Goal: Information Seeking & Learning: Learn about a topic

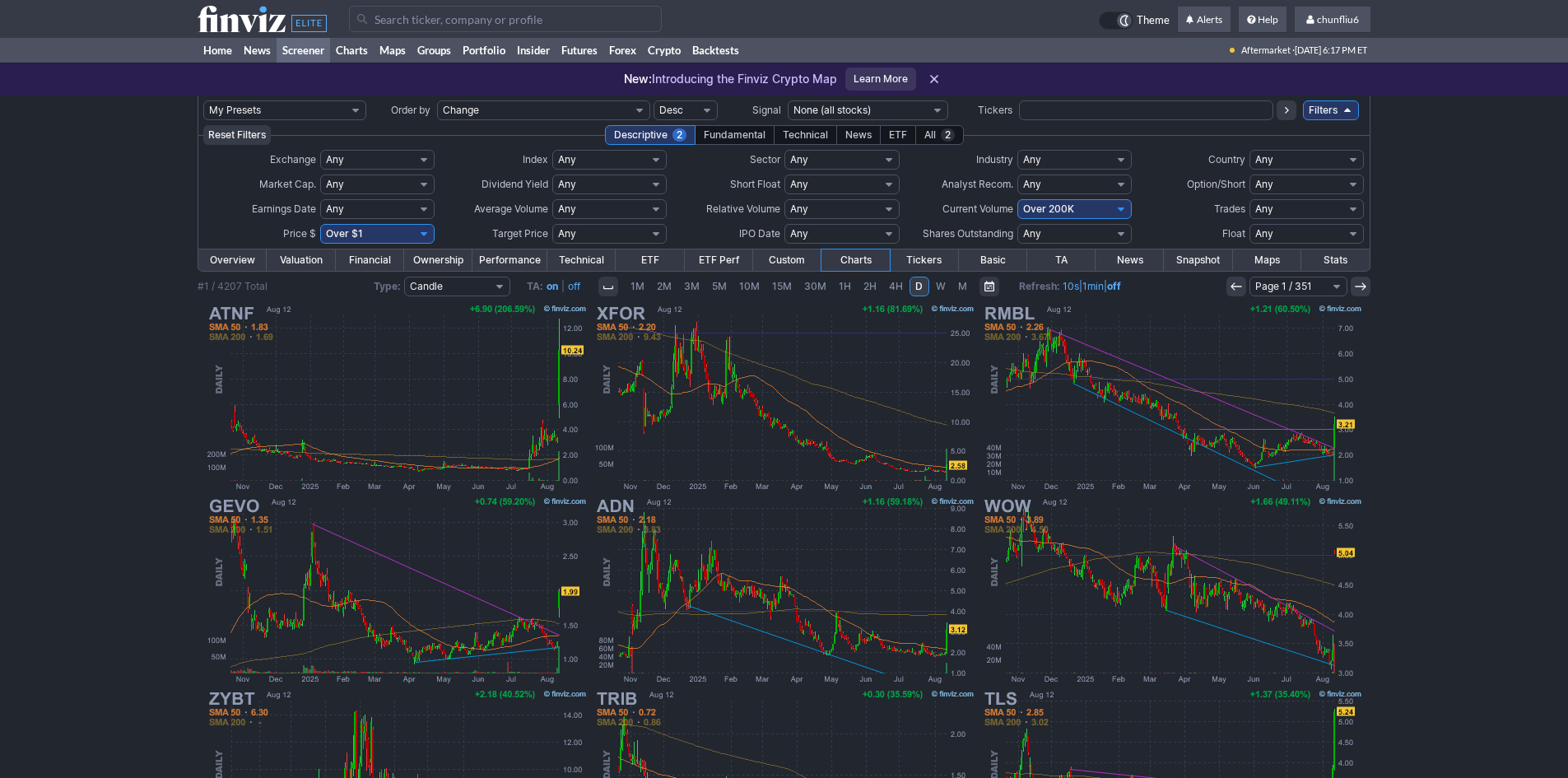
click at [402, 232] on select "Any Under $1 Under $2 Under $3 Under $4 Under $5 Under $7 Under $10 Under $15 U…" at bounding box center [377, 233] width 114 height 19
select select "o10"
click at [320, 224] on select "Any Under $1 Under $2 Under $3 Under $4 Under $5 Under $7 Under $10 Under $15 U…" at bounding box center [377, 233] width 114 height 19
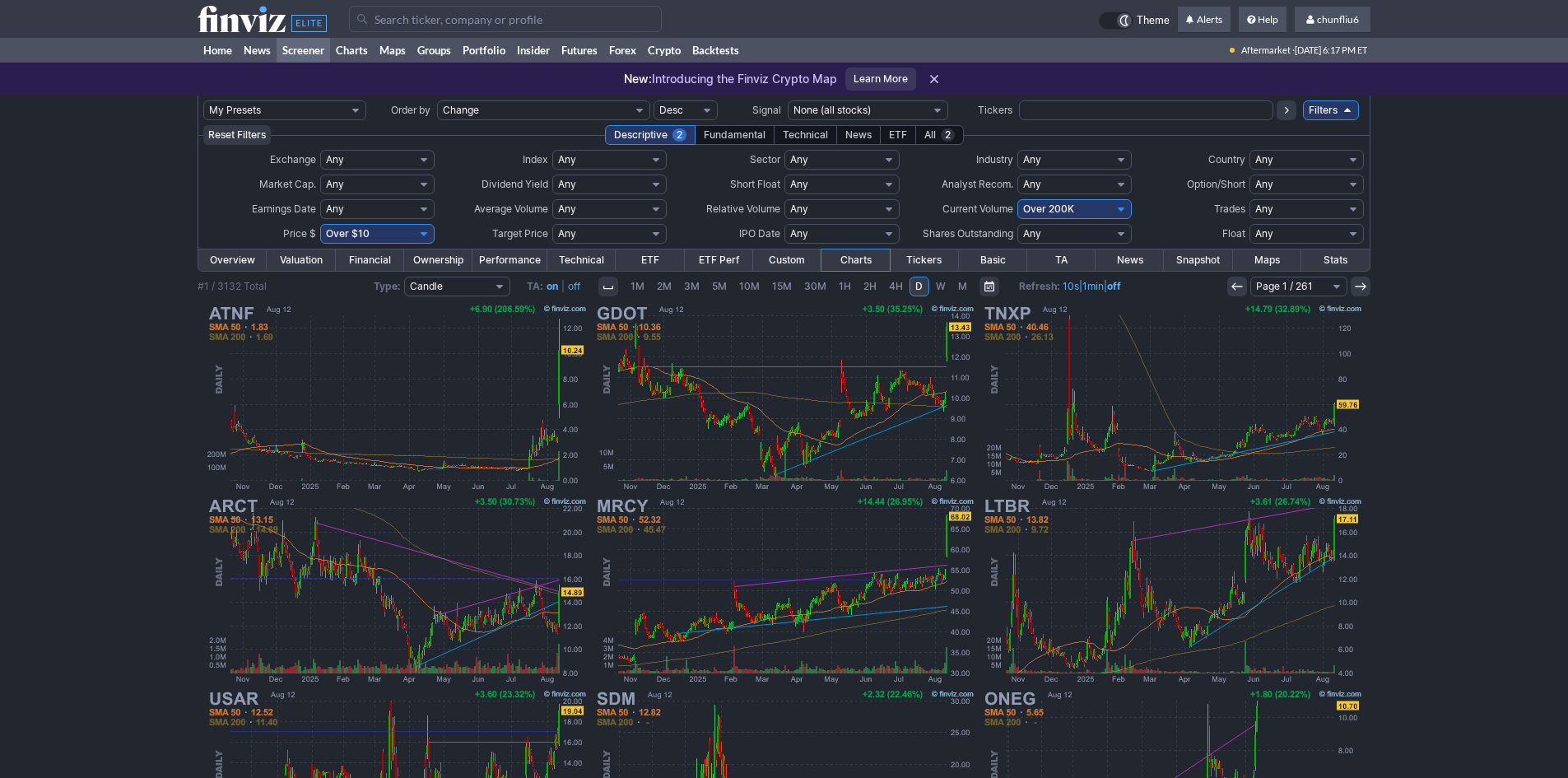
click at [1081, 208] on select "Any Under 50K Under 100K Under 500K Under 750K Under 1M Over 0 Over 50K Over 10…" at bounding box center [1075, 208] width 114 height 19
select select "o750"
click at [1018, 199] on select "Any Under 50K Under 100K Under 500K Under 750K Under 1M Over 0 Over 50K Over 10…" at bounding box center [1075, 208] width 114 height 19
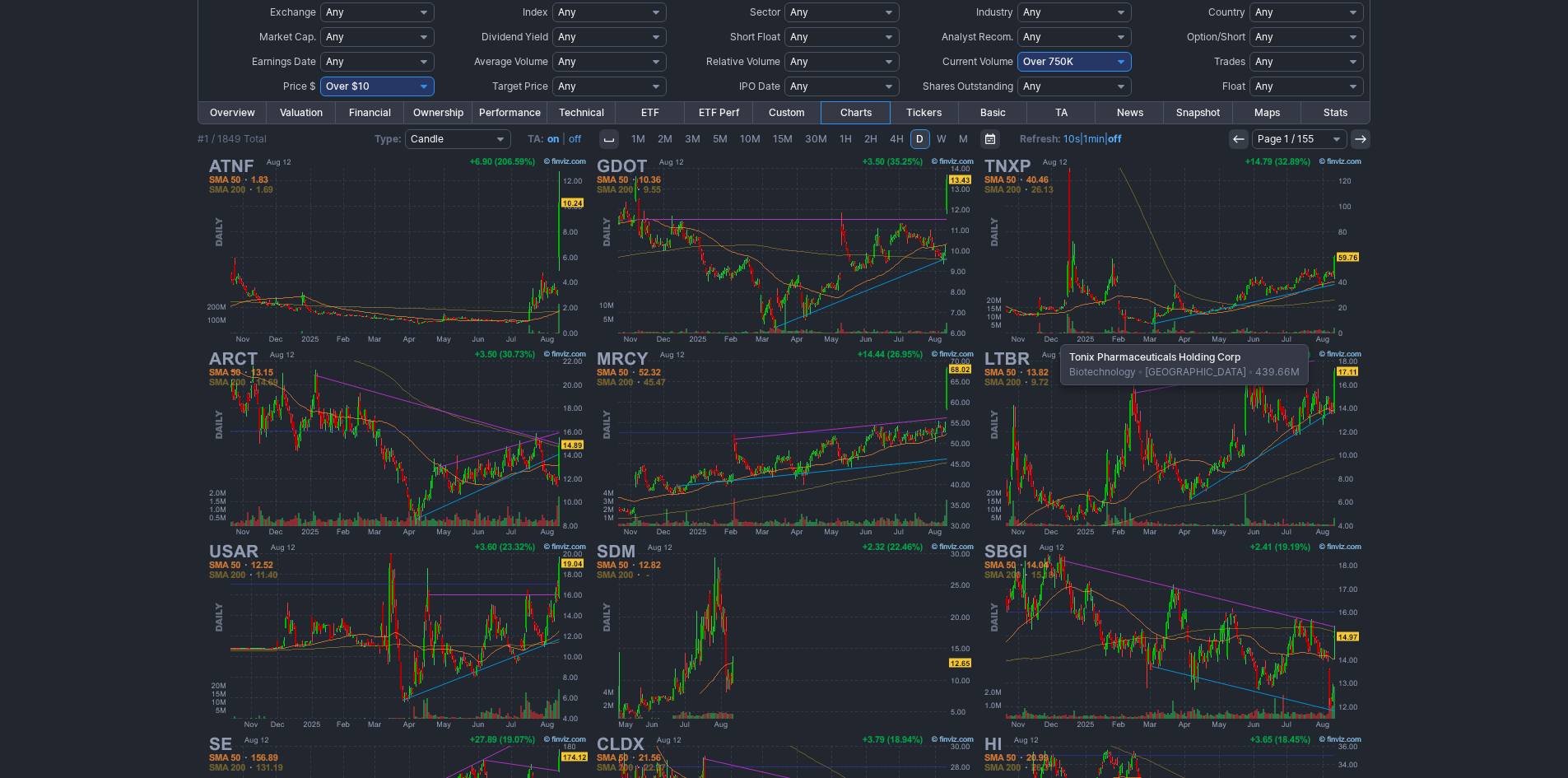
scroll to position [165, 0]
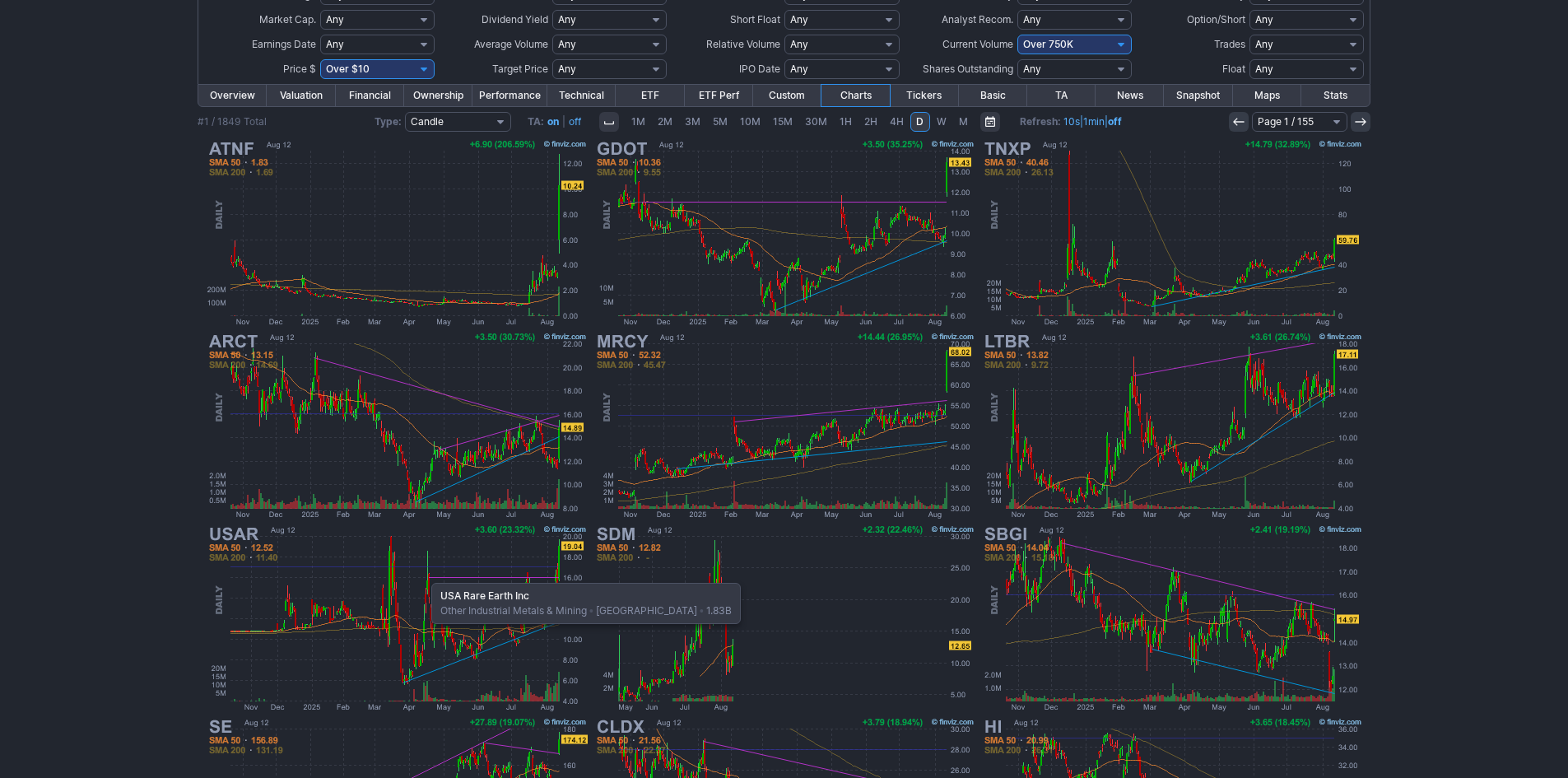
click at [423, 575] on img at bounding box center [397, 618] width 386 height 192
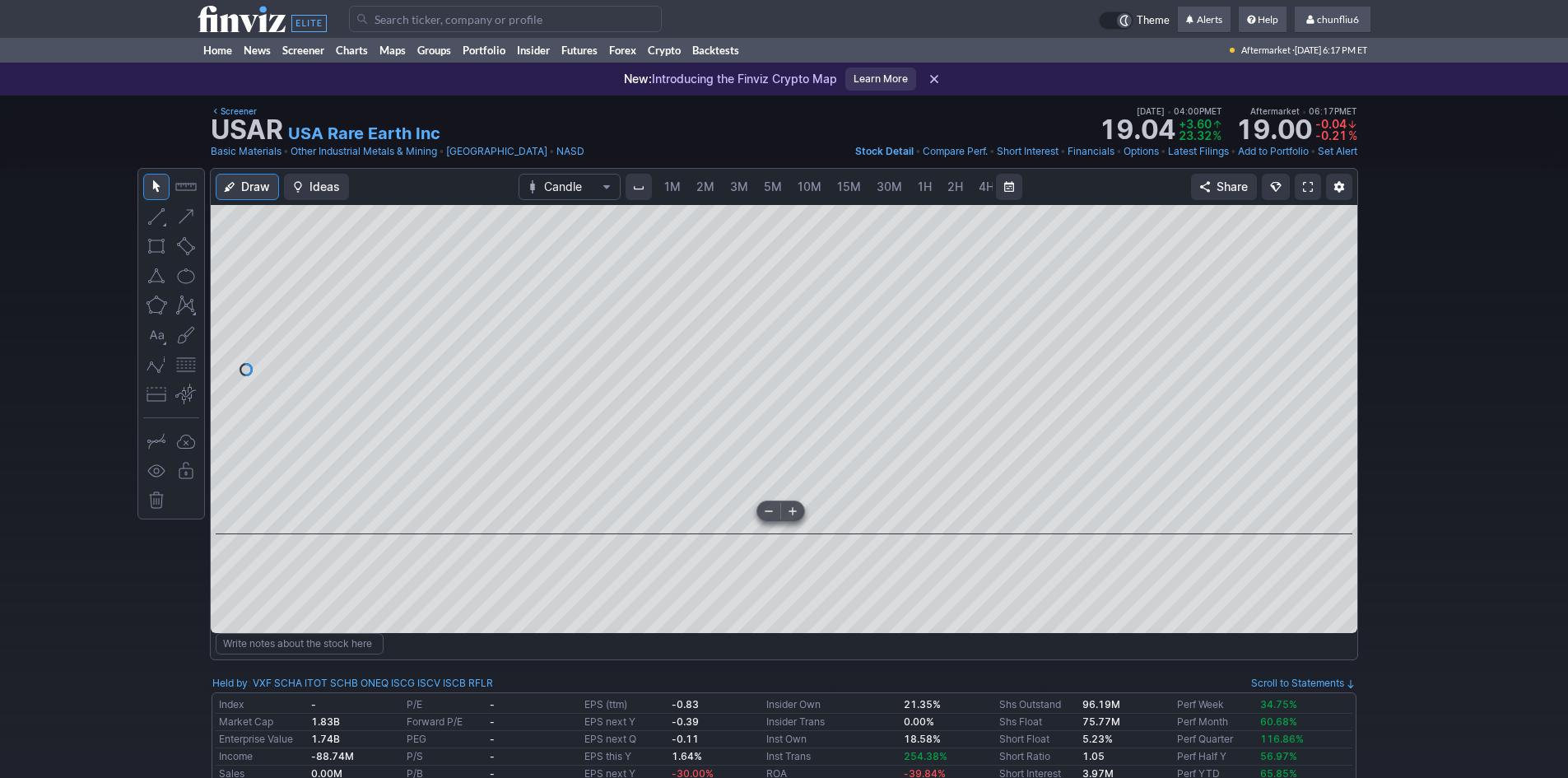
scroll to position [0, 89]
click at [683, 185] on span "5M" at bounding box center [685, 186] width 18 height 14
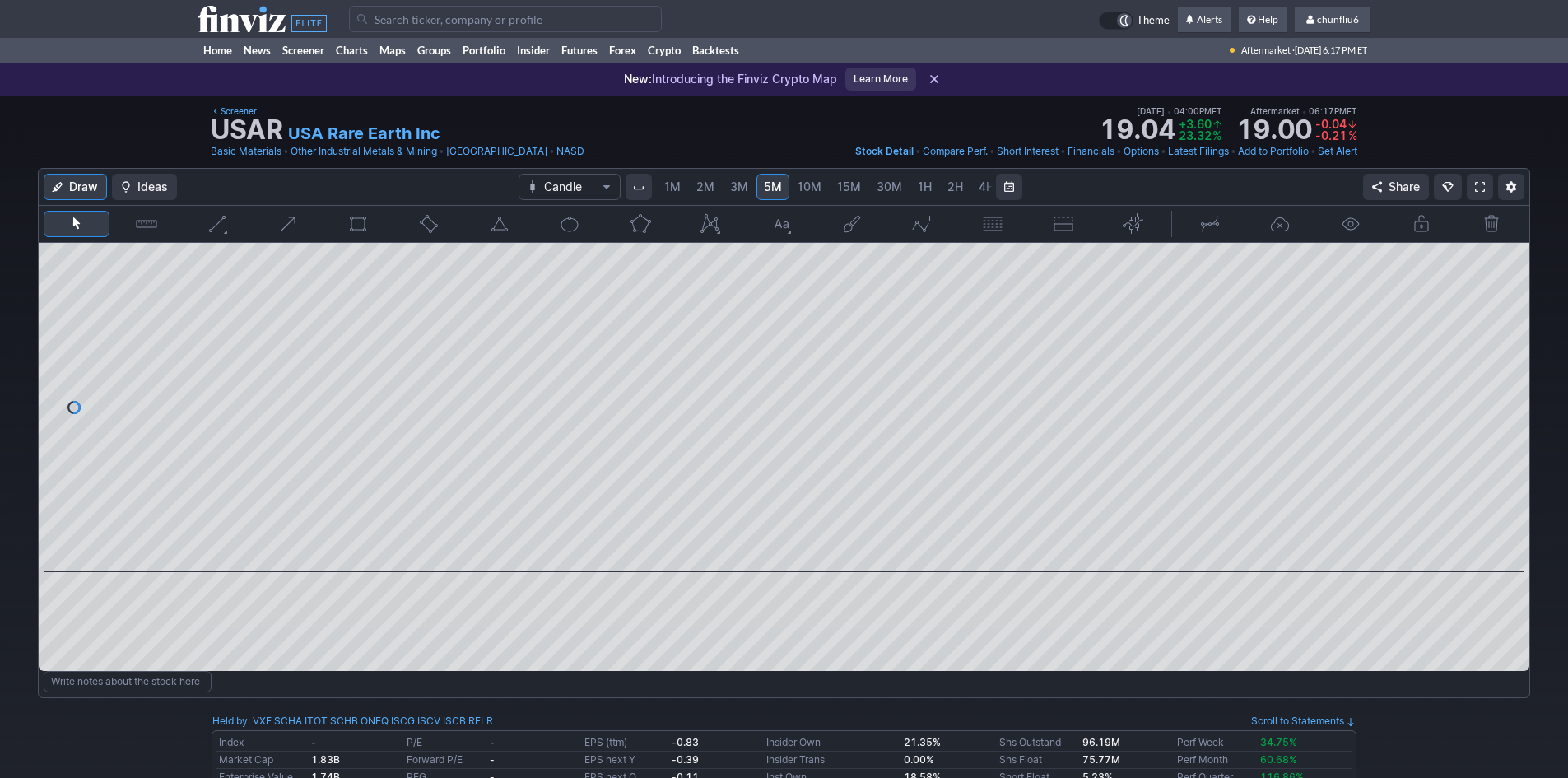
click at [670, 185] on span "1M" at bounding box center [673, 186] width 17 height 14
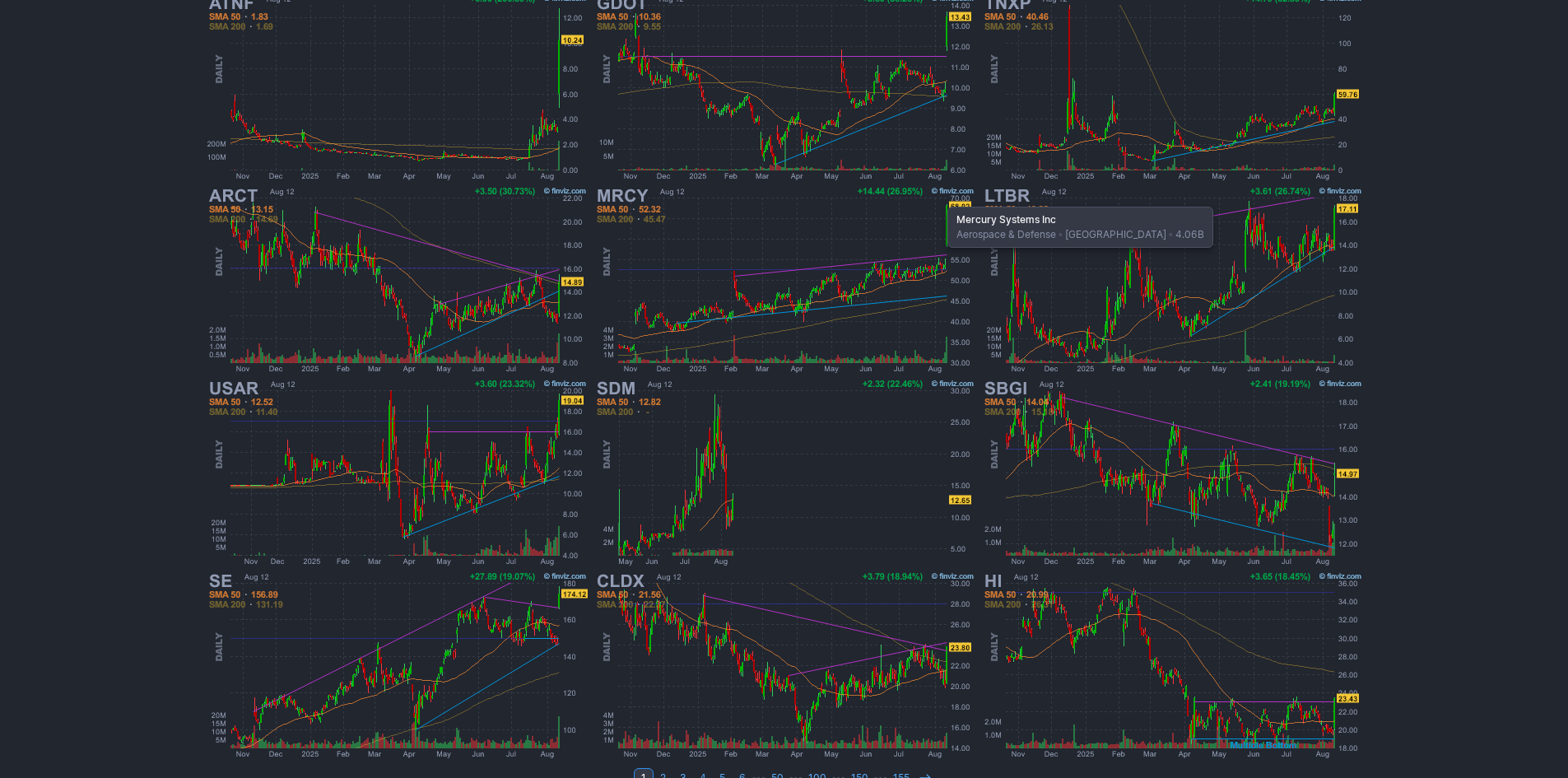
scroll to position [339, 0]
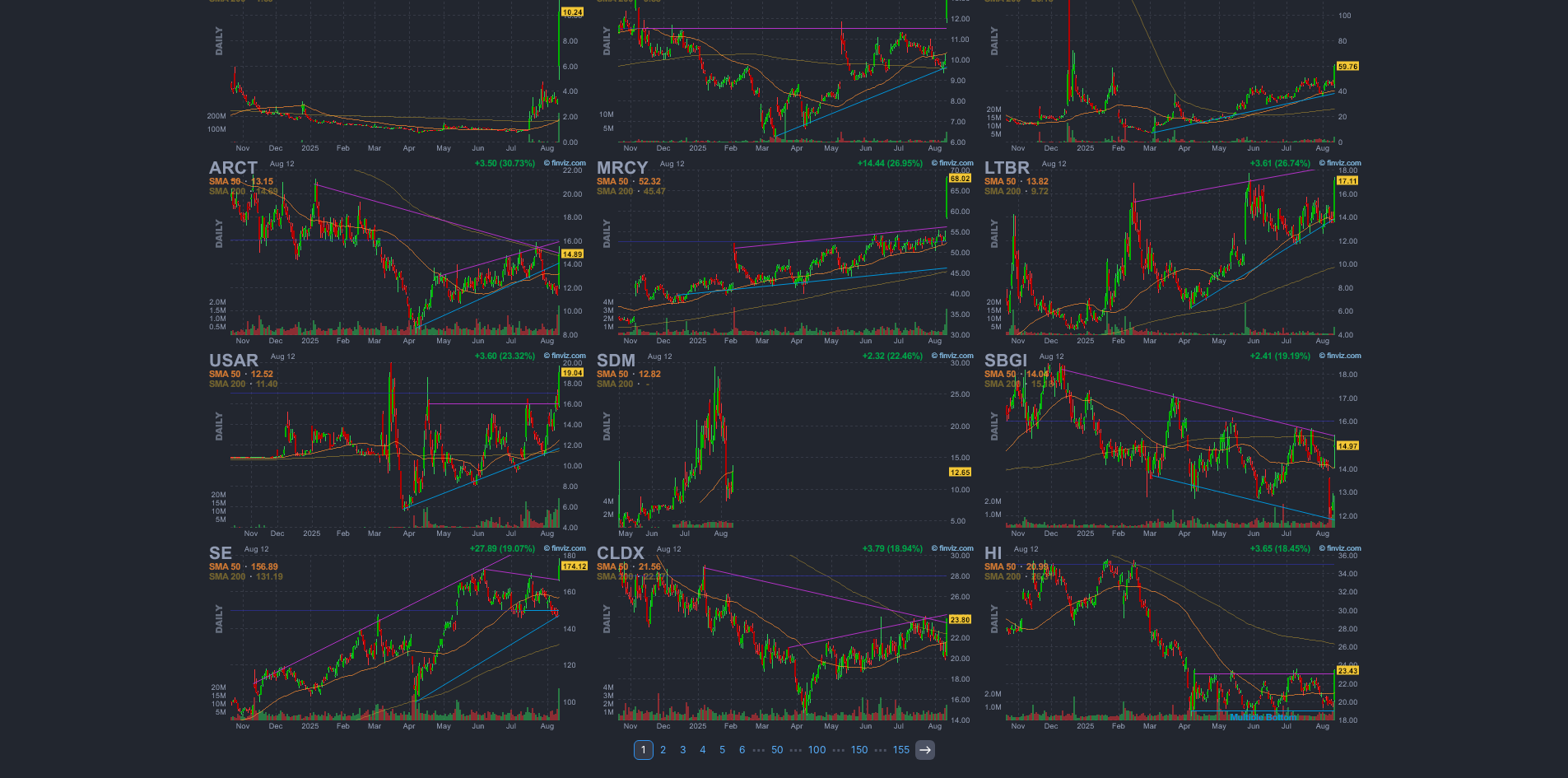
click at [927, 754] on icon at bounding box center [925, 750] width 13 height 13
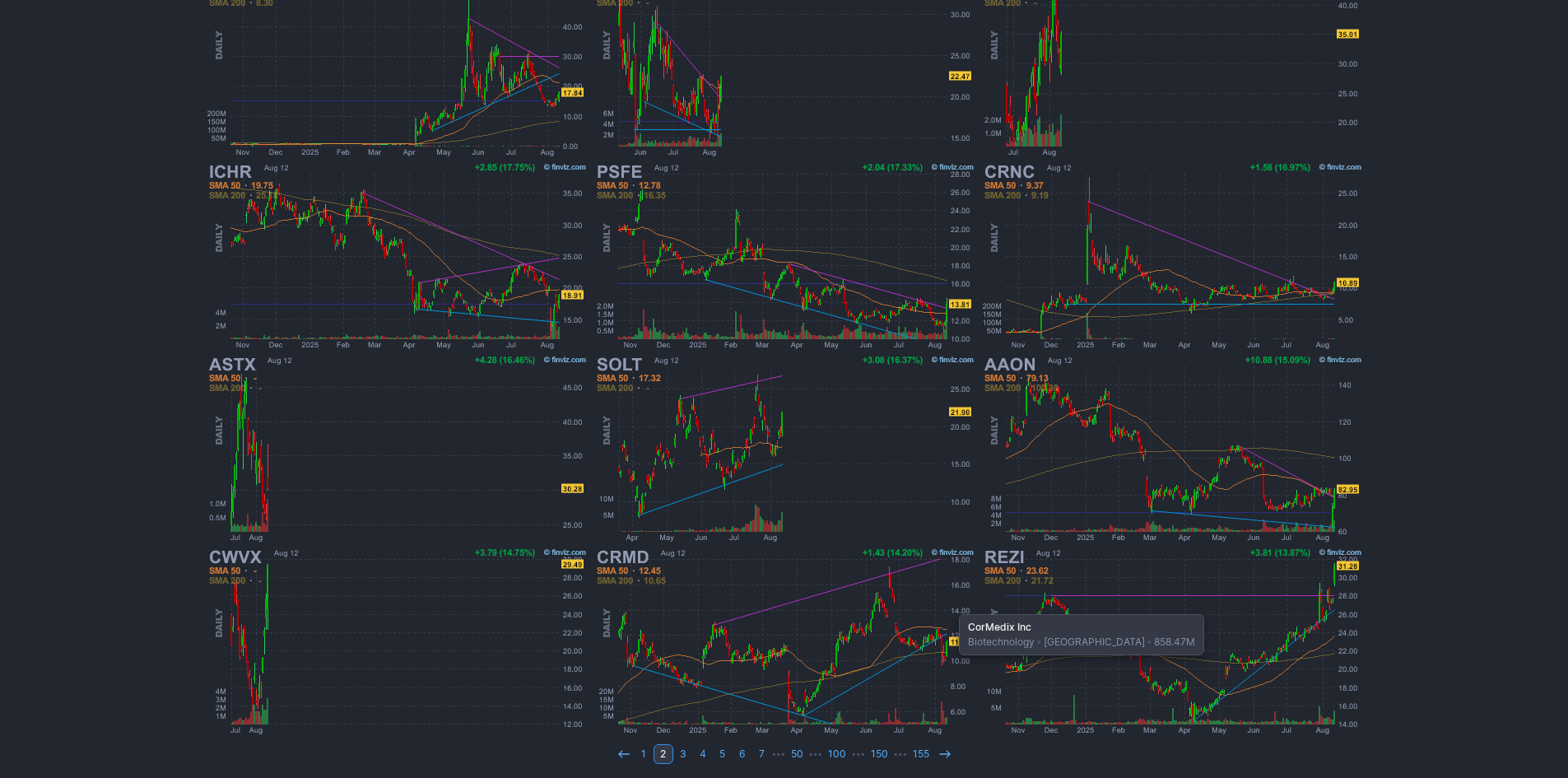
scroll to position [339, 0]
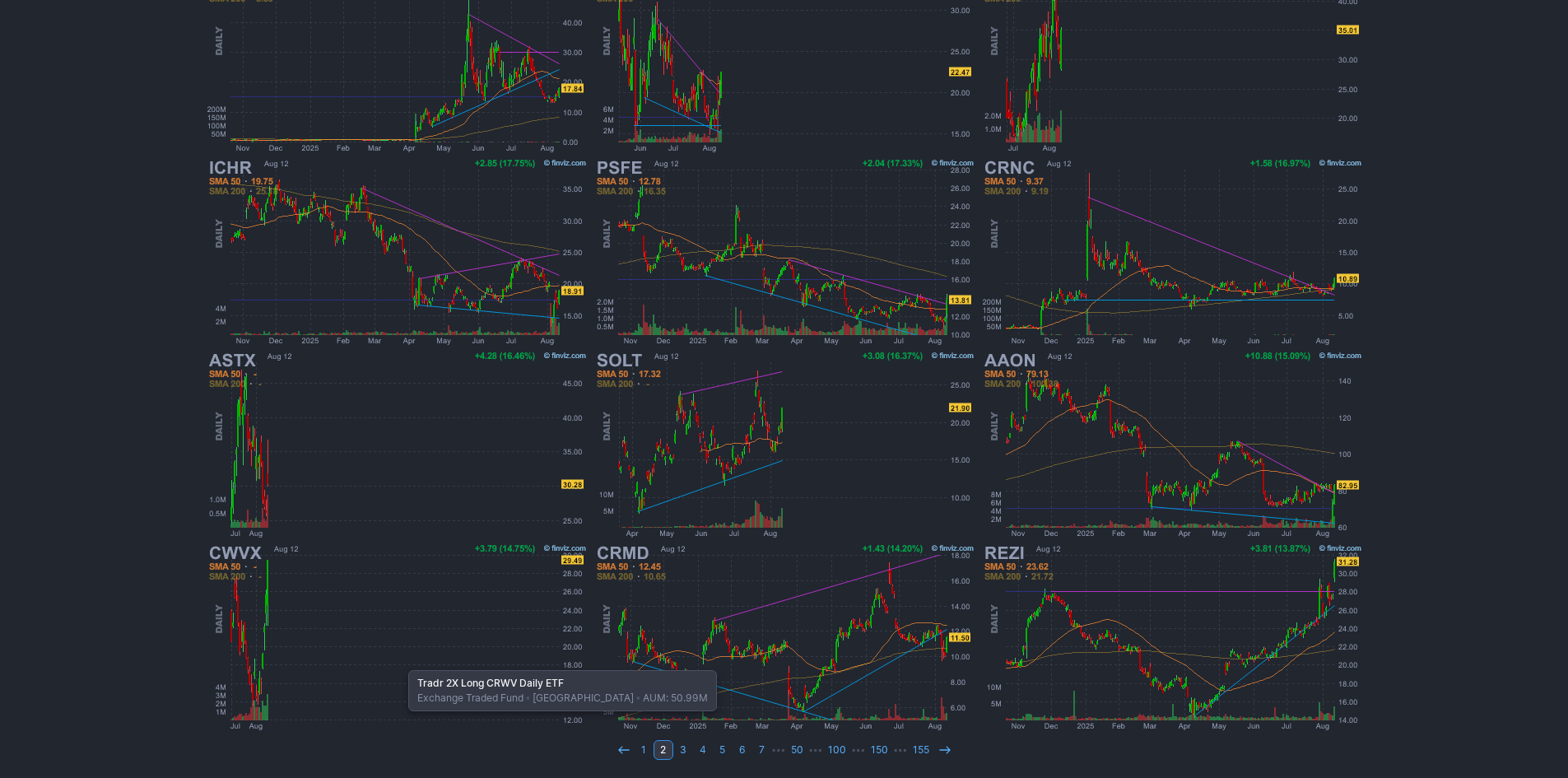
click at [400, 662] on img at bounding box center [397, 637] width 386 height 192
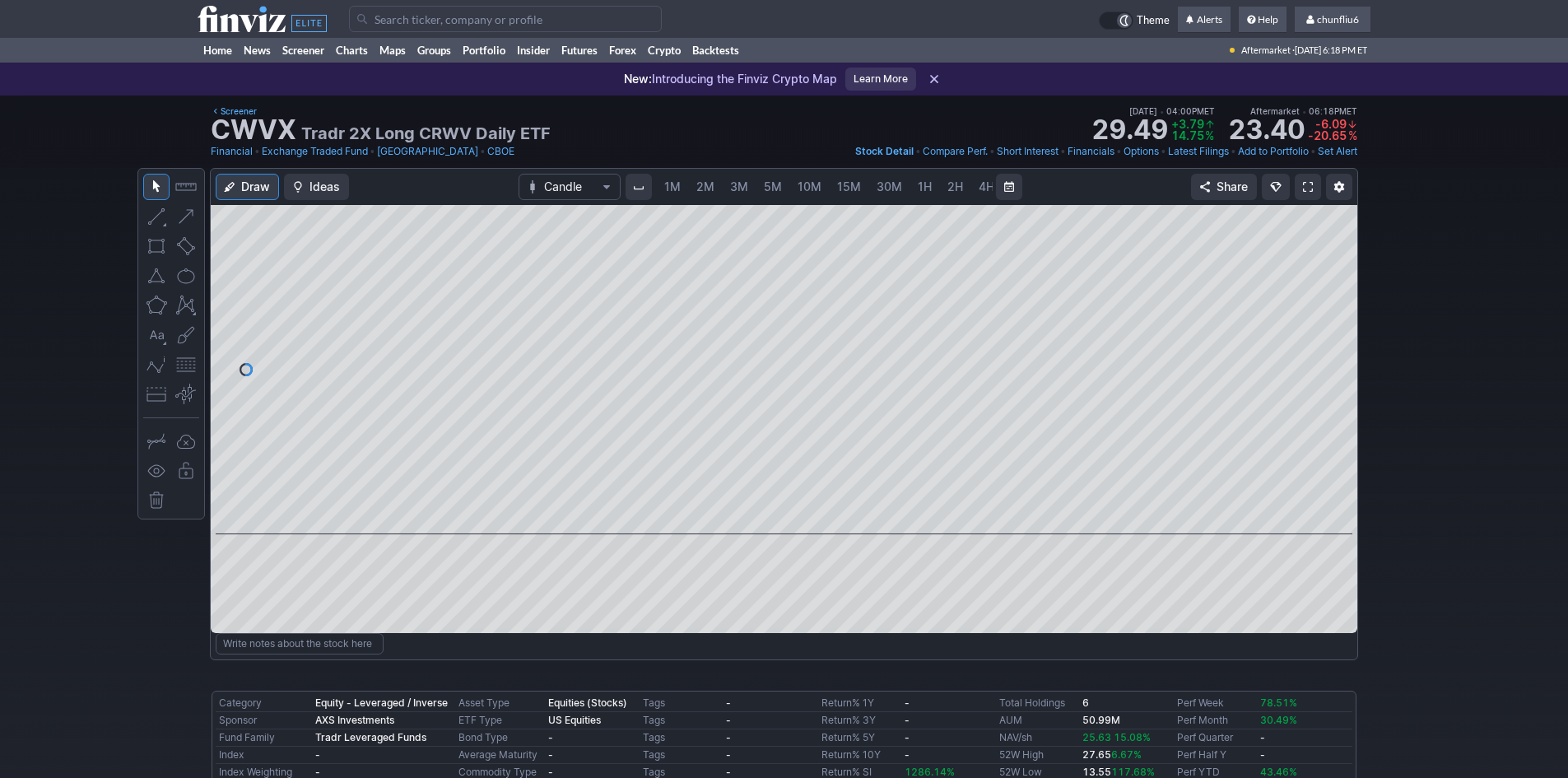
scroll to position [0, 89]
click at [716, 184] on span "10M" at bounding box center [721, 186] width 24 height 14
click at [673, 184] on span "1M" at bounding box center [673, 186] width 17 height 14
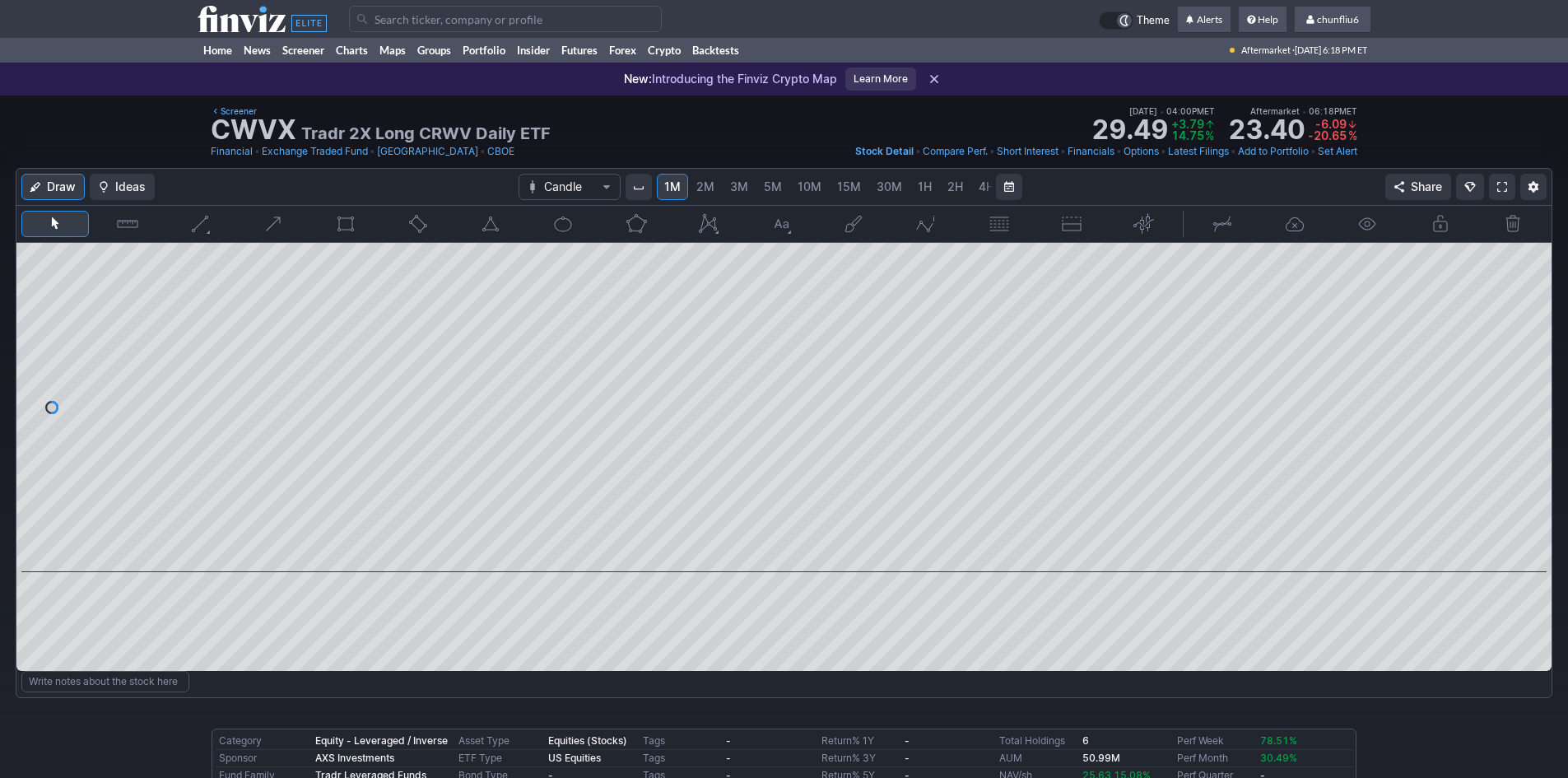
click at [764, 183] on span "5M" at bounding box center [773, 186] width 18 height 14
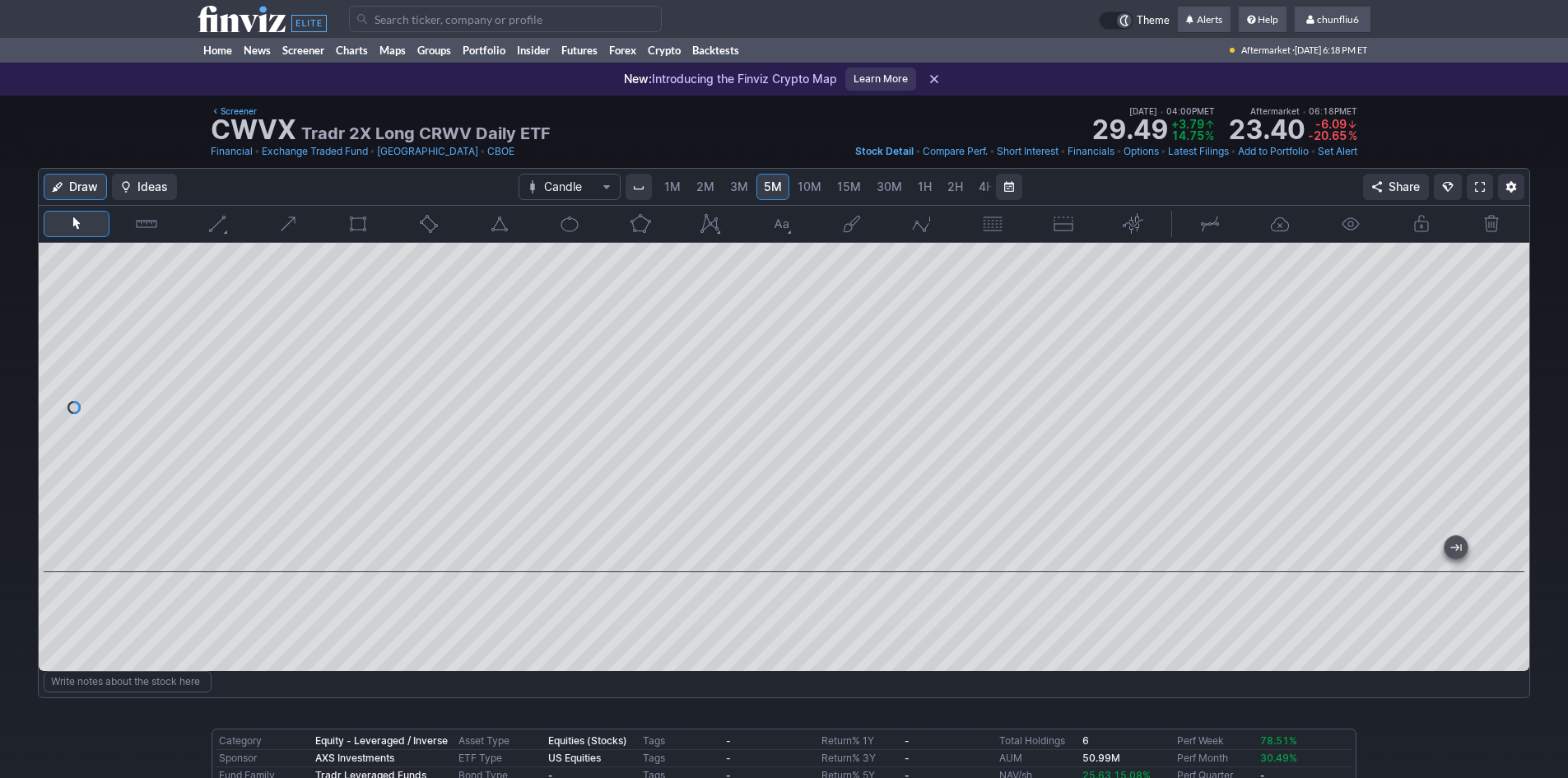
click at [804, 185] on span "10M" at bounding box center [810, 186] width 24 height 14
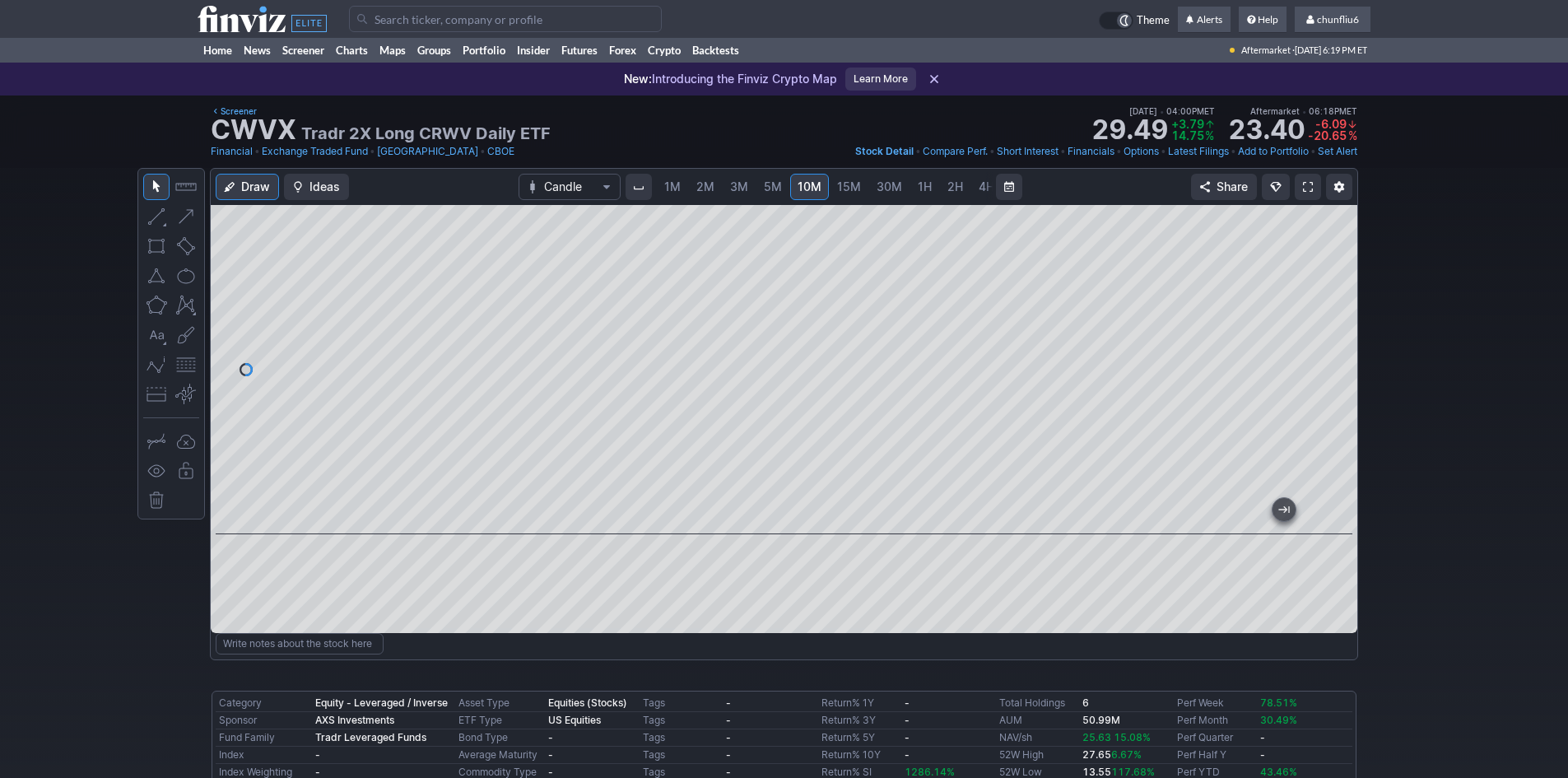
click at [1306, 180] on span at bounding box center [1308, 187] width 10 height 13
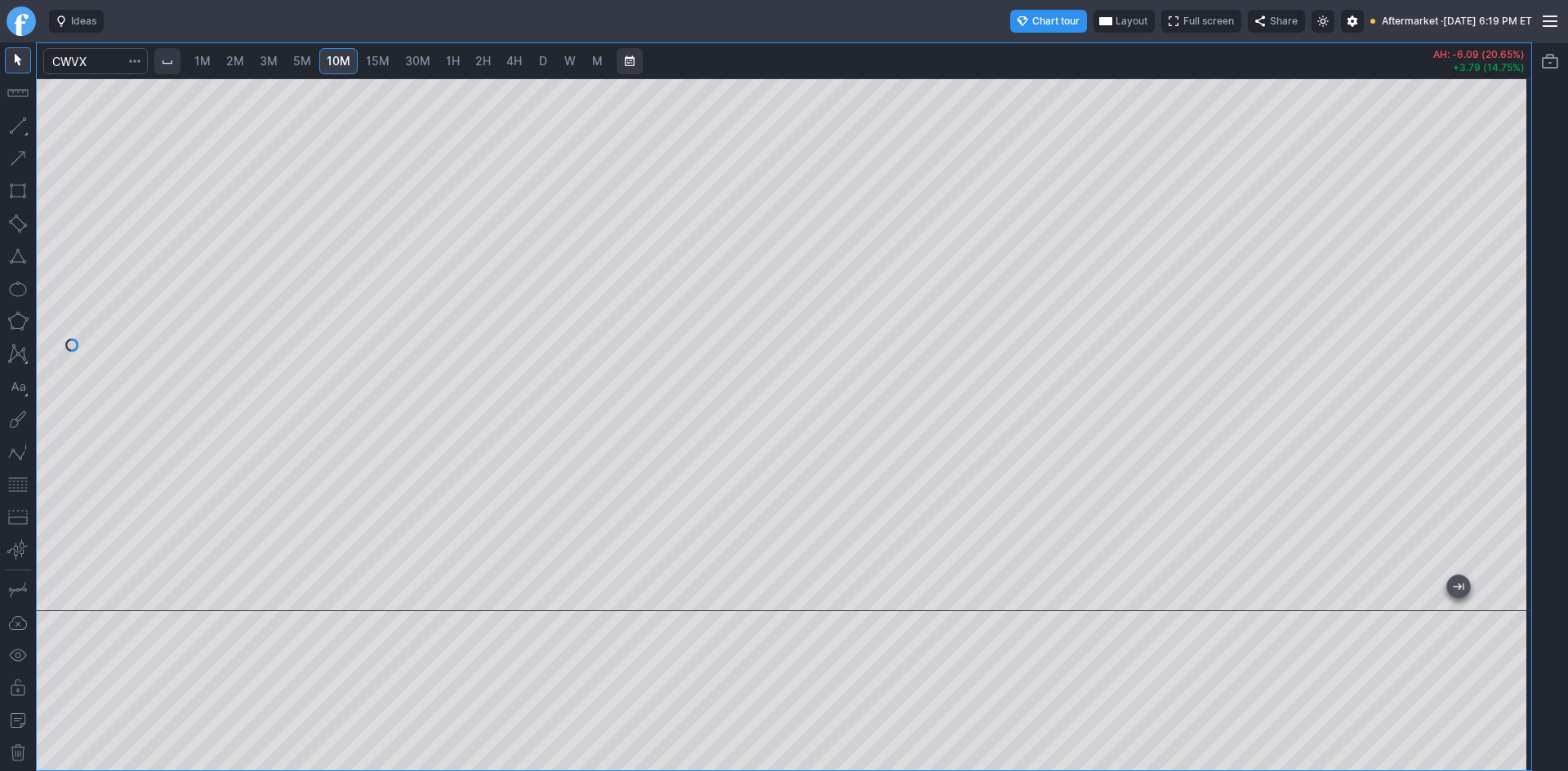
click at [77, 492] on div at bounding box center [783, 345] width 1494 height 533
drag, startPoint x: 1512, startPoint y: 214, endPoint x: 1509, endPoint y: 276, distance: 62.1
click at [1509, 276] on div at bounding box center [1514, 340] width 35 height 492
click at [14, 491] on button "button" at bounding box center [17, 484] width 26 height 26
drag, startPoint x: 1527, startPoint y: 297, endPoint x: 1522, endPoint y: 306, distance: 10.3
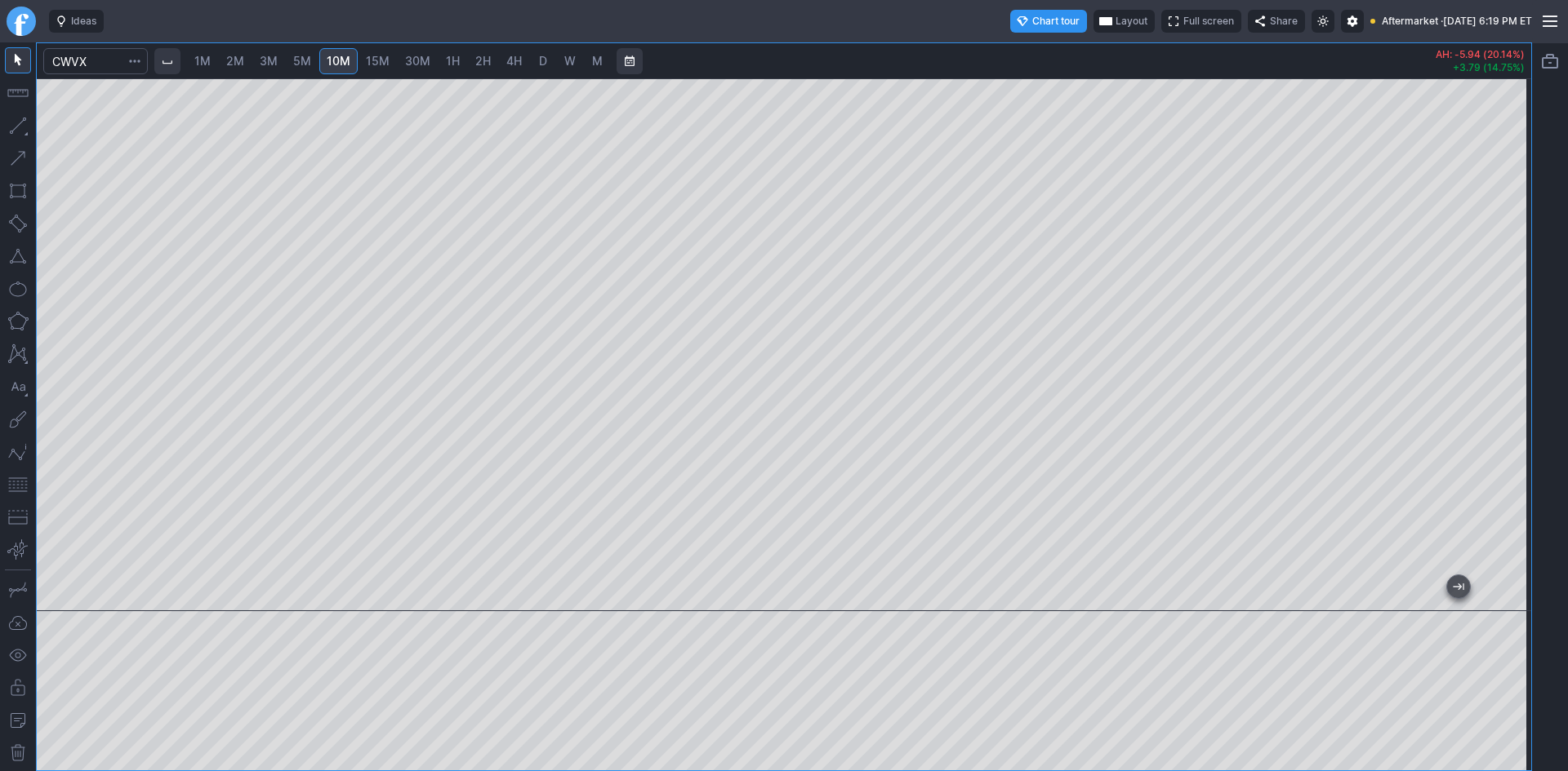
click at [1522, 306] on div at bounding box center [1514, 340] width 35 height 492
click at [1017, 577] on div at bounding box center [783, 345] width 1494 height 533
drag, startPoint x: 1516, startPoint y: 237, endPoint x: 1506, endPoint y: 310, distance: 73.7
click at [1506, 310] on div at bounding box center [1514, 340] width 35 height 492
drag, startPoint x: 1517, startPoint y: 257, endPoint x: 1509, endPoint y: 162, distance: 95.3
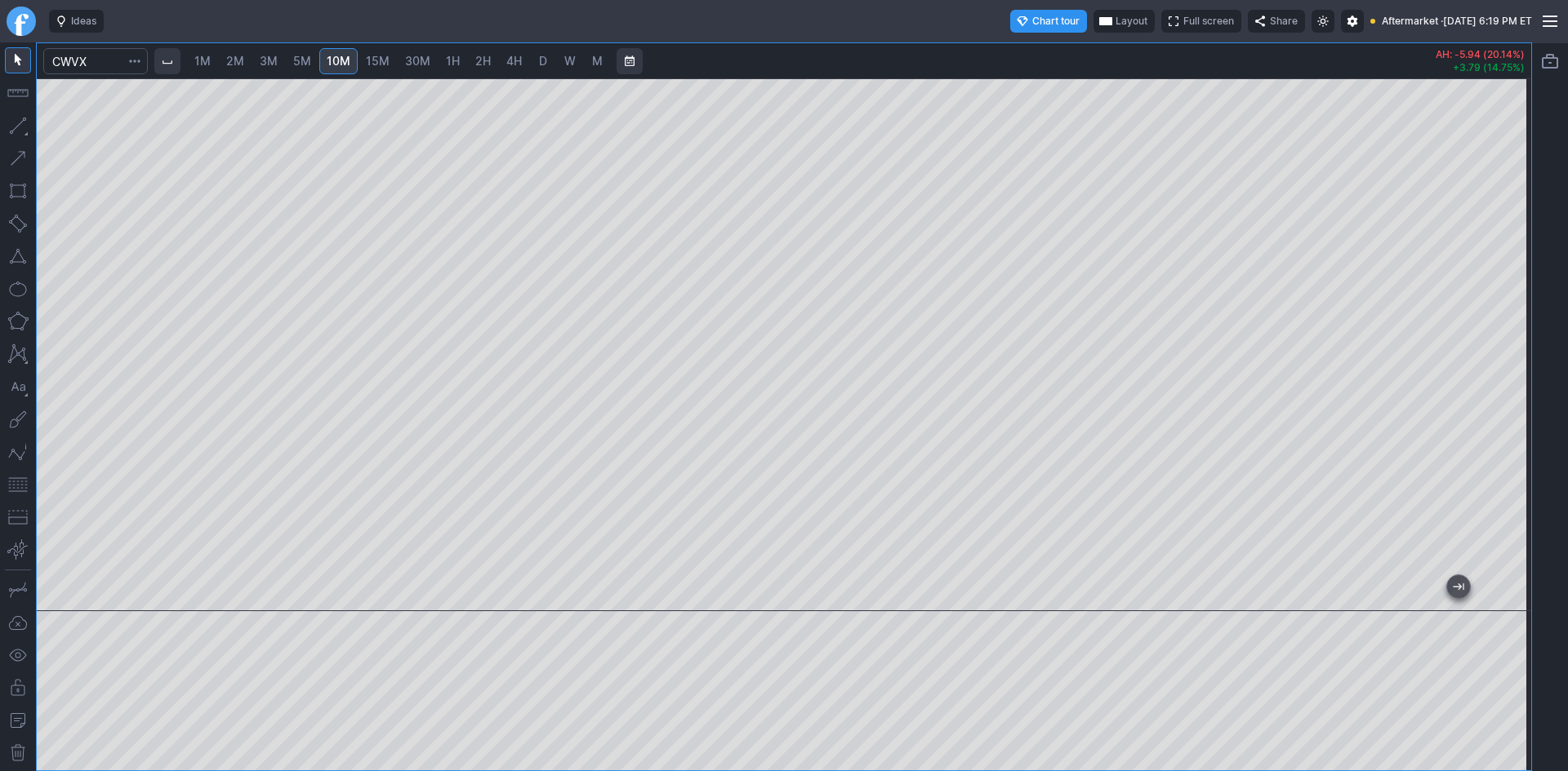
click at [1509, 162] on div at bounding box center [1514, 340] width 35 height 492
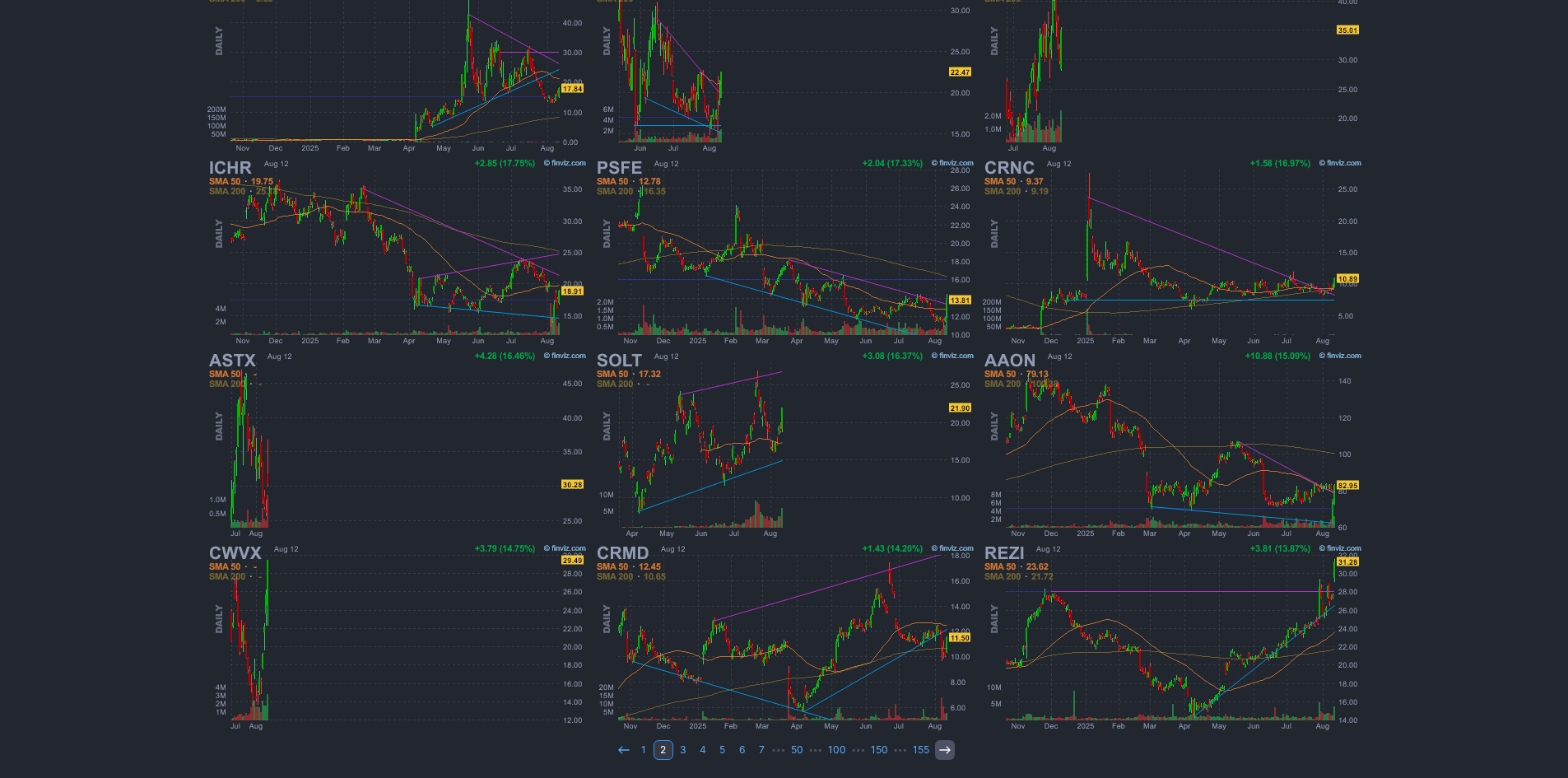
click at [939, 752] on icon at bounding box center [945, 750] width 13 height 13
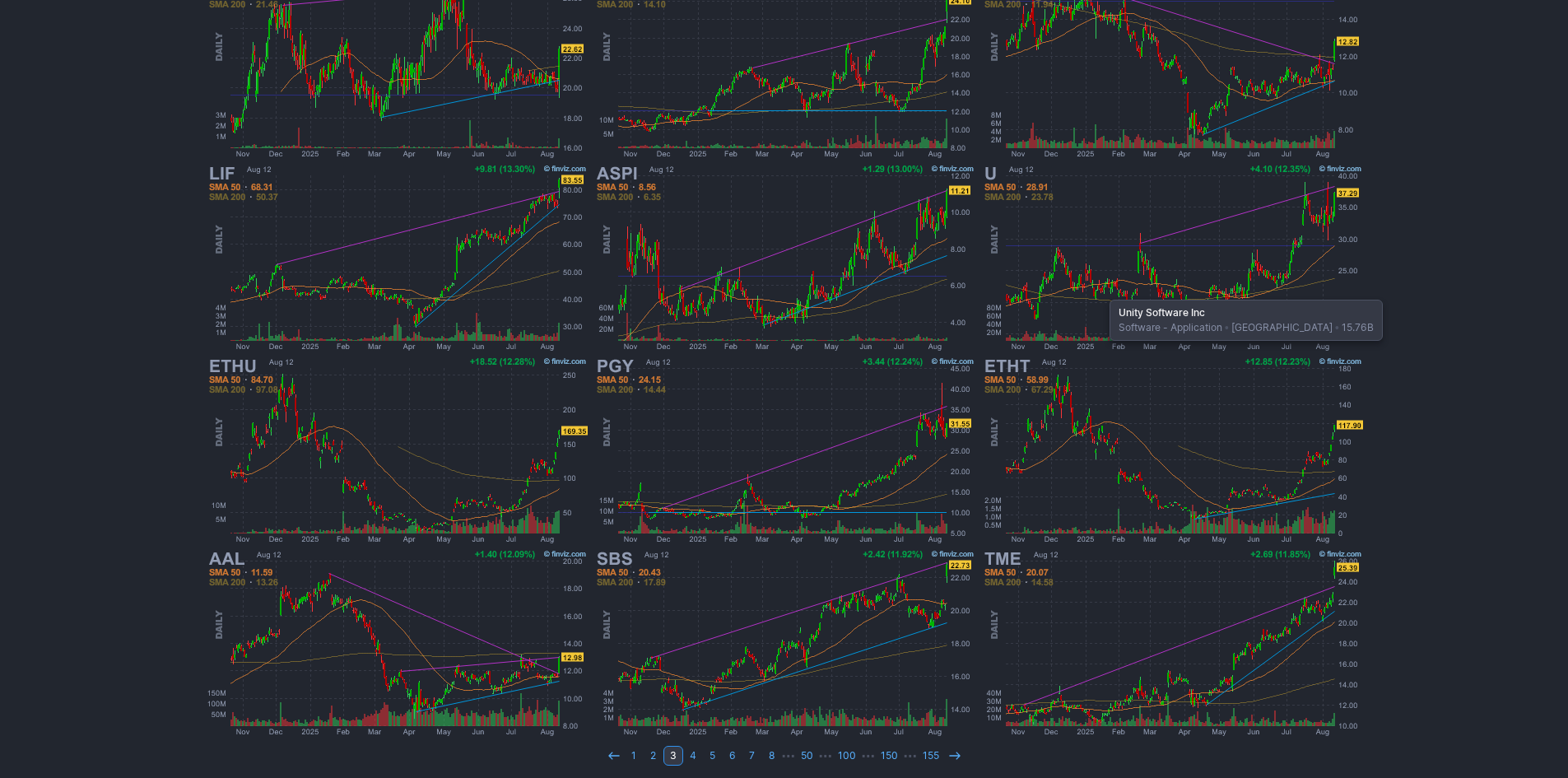
scroll to position [339, 0]
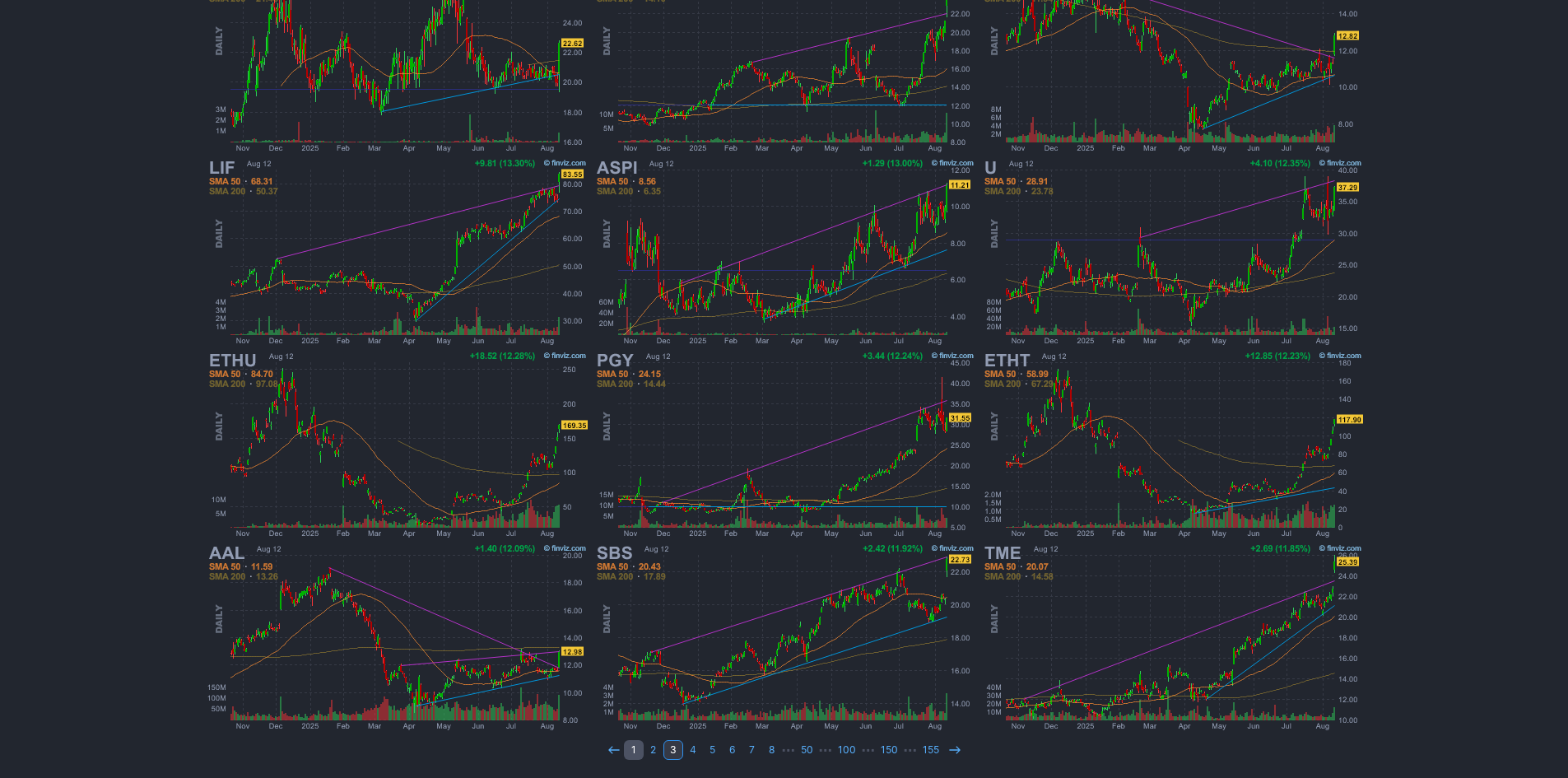
click at [636, 747] on link "1" at bounding box center [633, 749] width 19 height 19
